Goal: Task Accomplishment & Management: Use online tool/utility

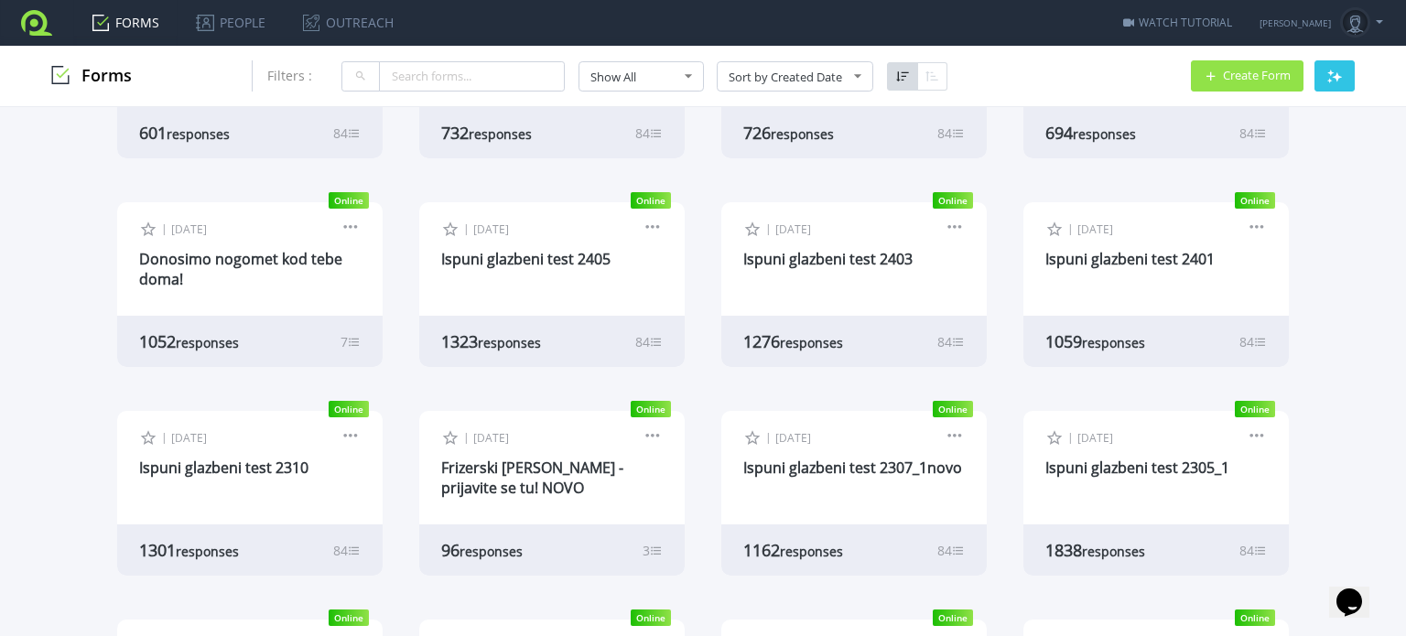
scroll to position [366, 0]
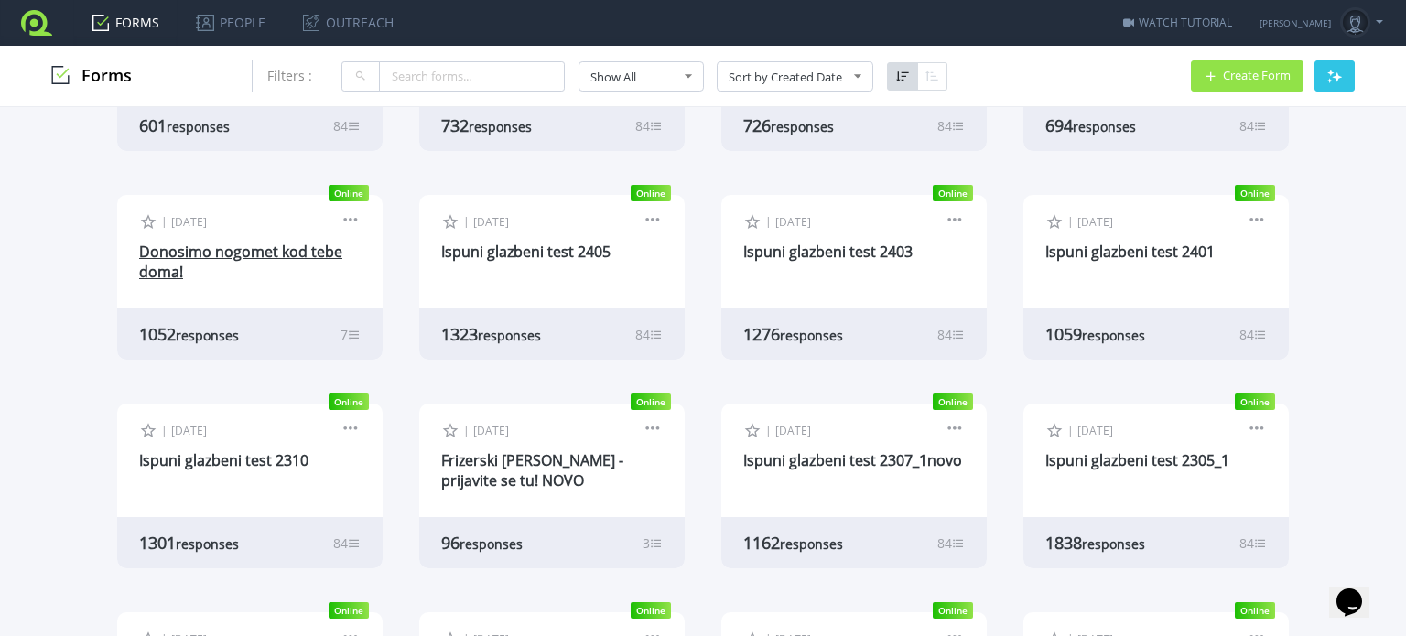
click at [233, 252] on link "Donosimo nogomet kod tebe doma!" at bounding box center [240, 262] width 203 height 40
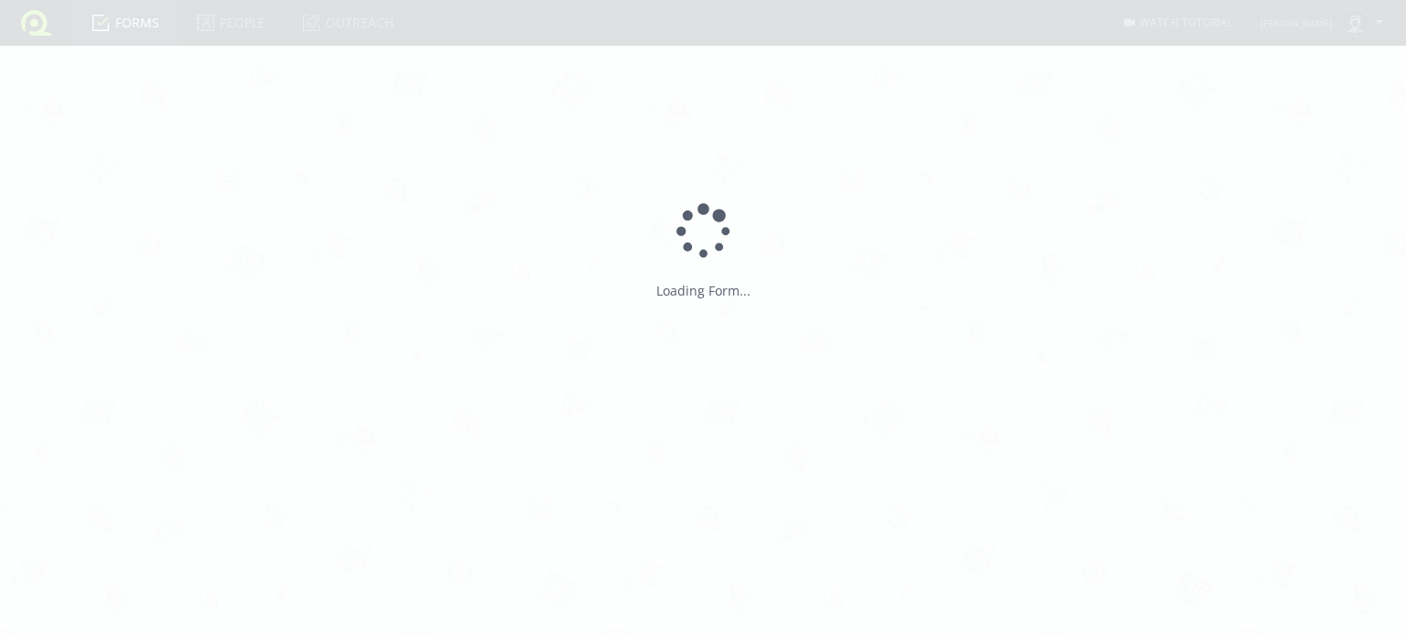
type input "Donosimo nogomet kod tebe doma!"
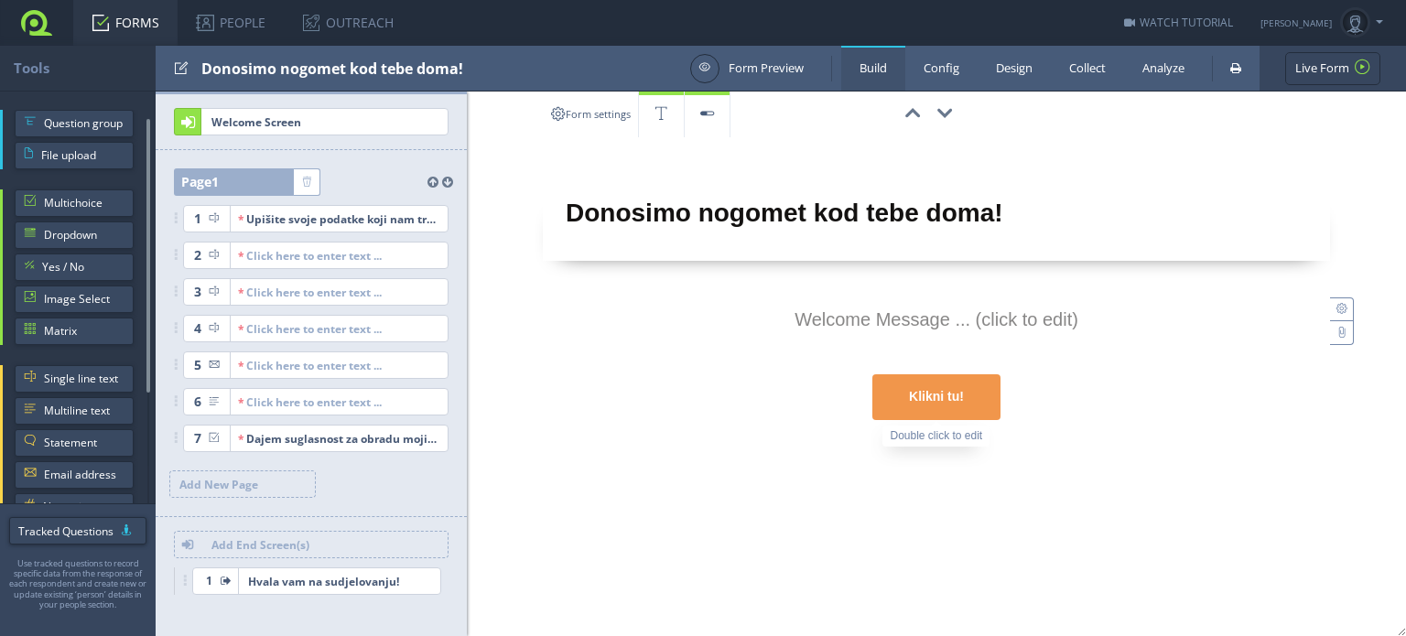
click at [942, 405] on div "Klikni tu!" at bounding box center [936, 397] width 128 height 46
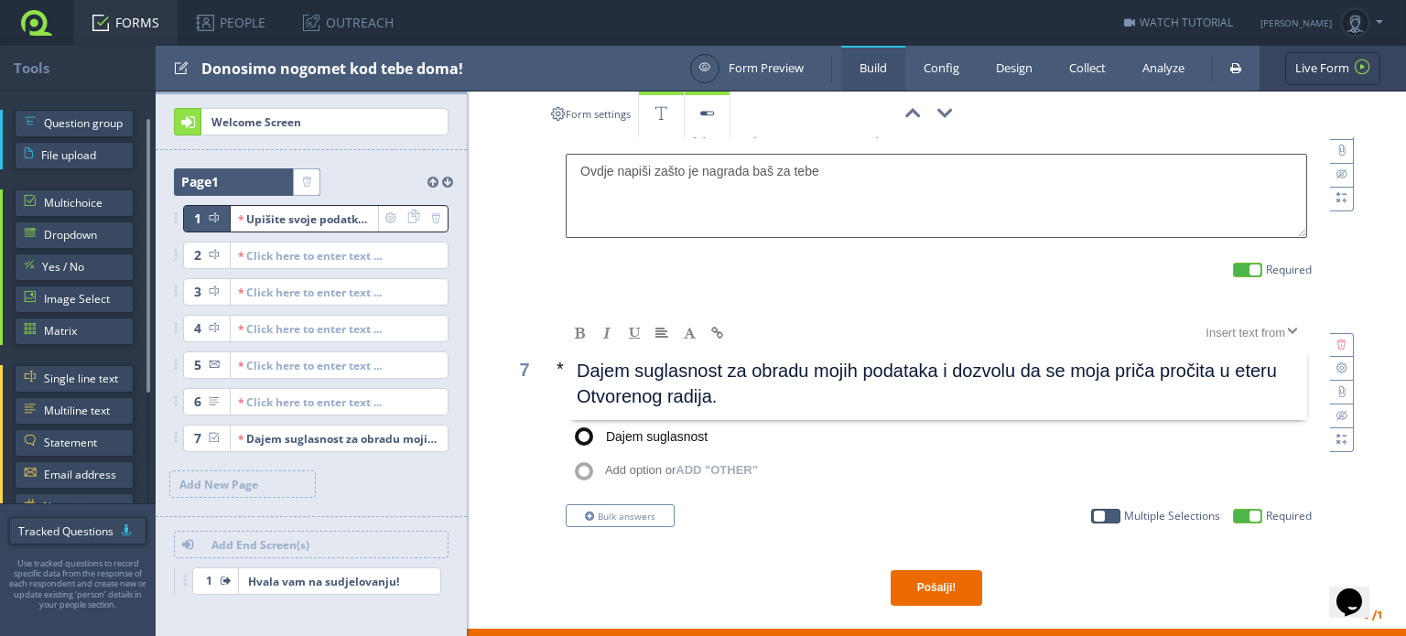
scroll to position [1282, 0]
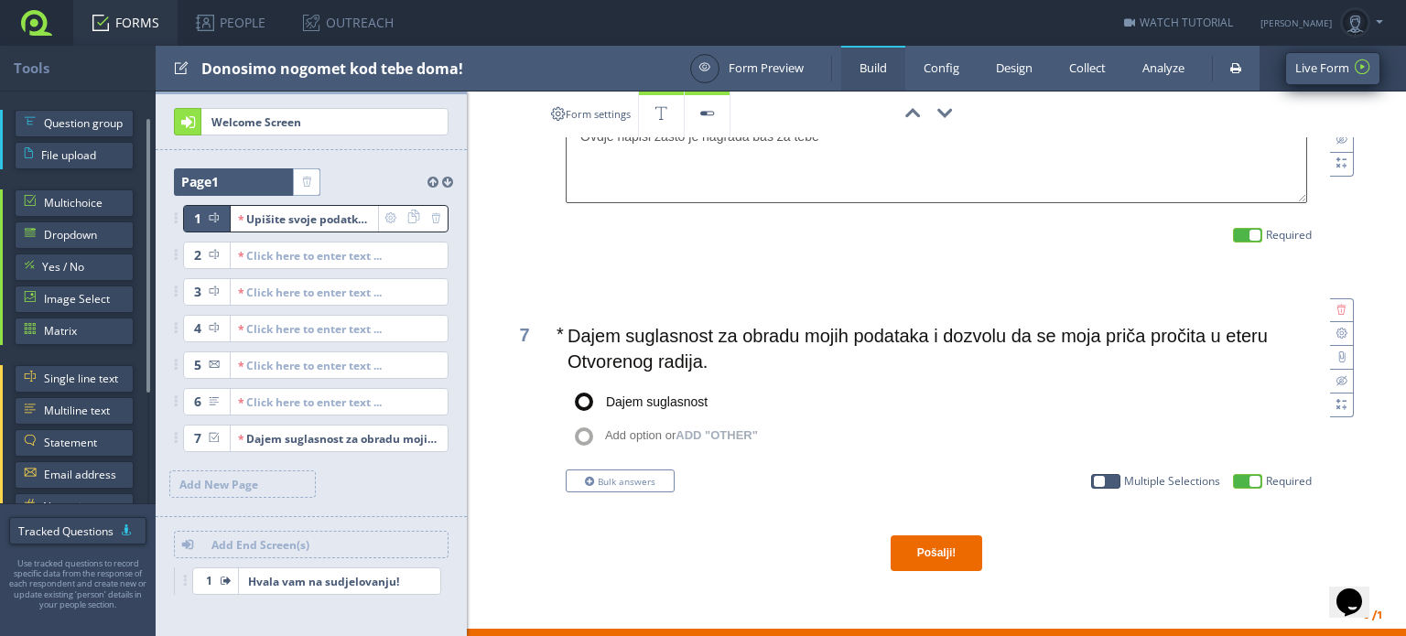
click at [1316, 75] on link "Live Form" at bounding box center [1332, 68] width 95 height 33
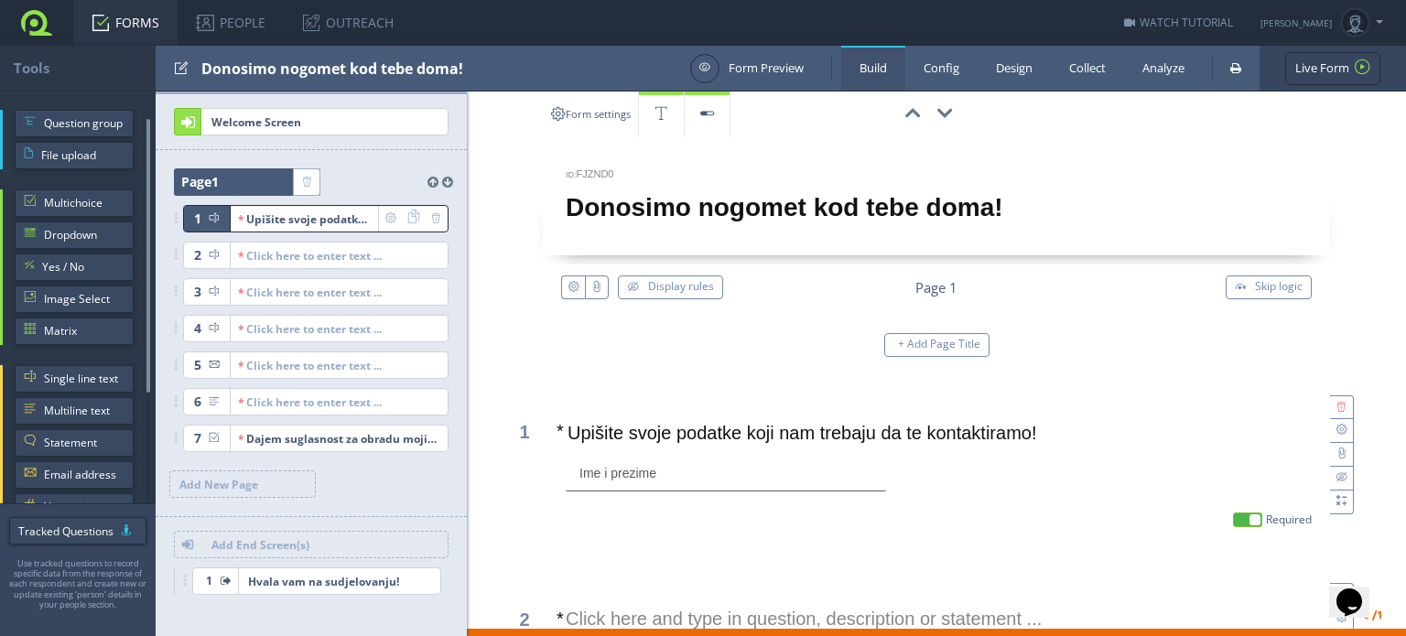
scroll to position [0, 0]
